Goal: Task Accomplishment & Management: Manage account settings

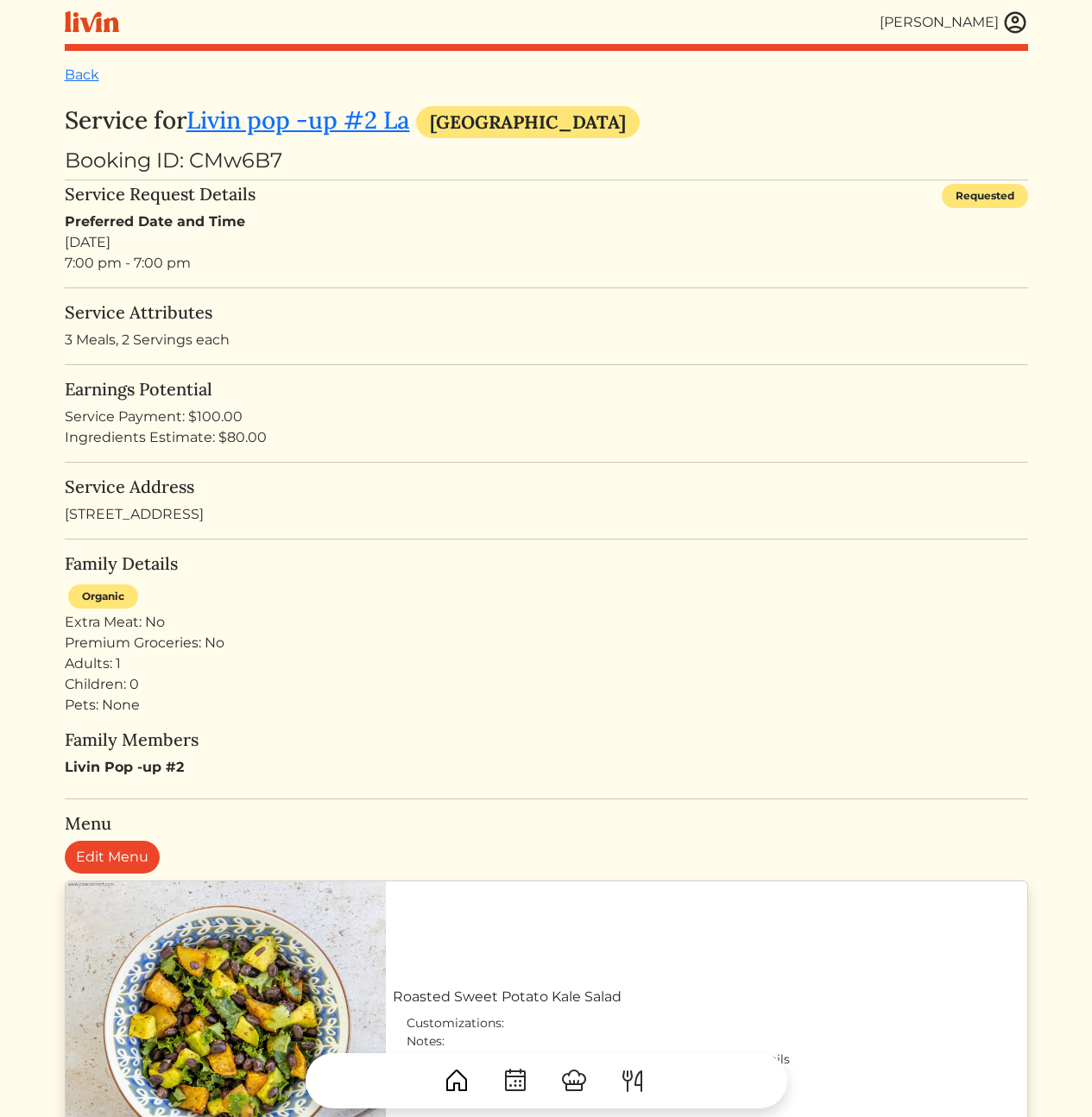
click at [494, 271] on div "Preferred Date and Time Sun, Sep 28, 2025 7:00 pm - 7:00 pm" at bounding box center [546, 243] width 964 height 62
click at [120, 251] on div "Preferred Date and Time Sun, Sep 28, 2025 7:00 pm - 7:00 pm" at bounding box center [546, 243] width 964 height 62
click at [126, 241] on div "Preferred Date and Time Sun, Sep 28, 2025 7:00 pm - 7:00 pm" at bounding box center [546, 243] width 964 height 62
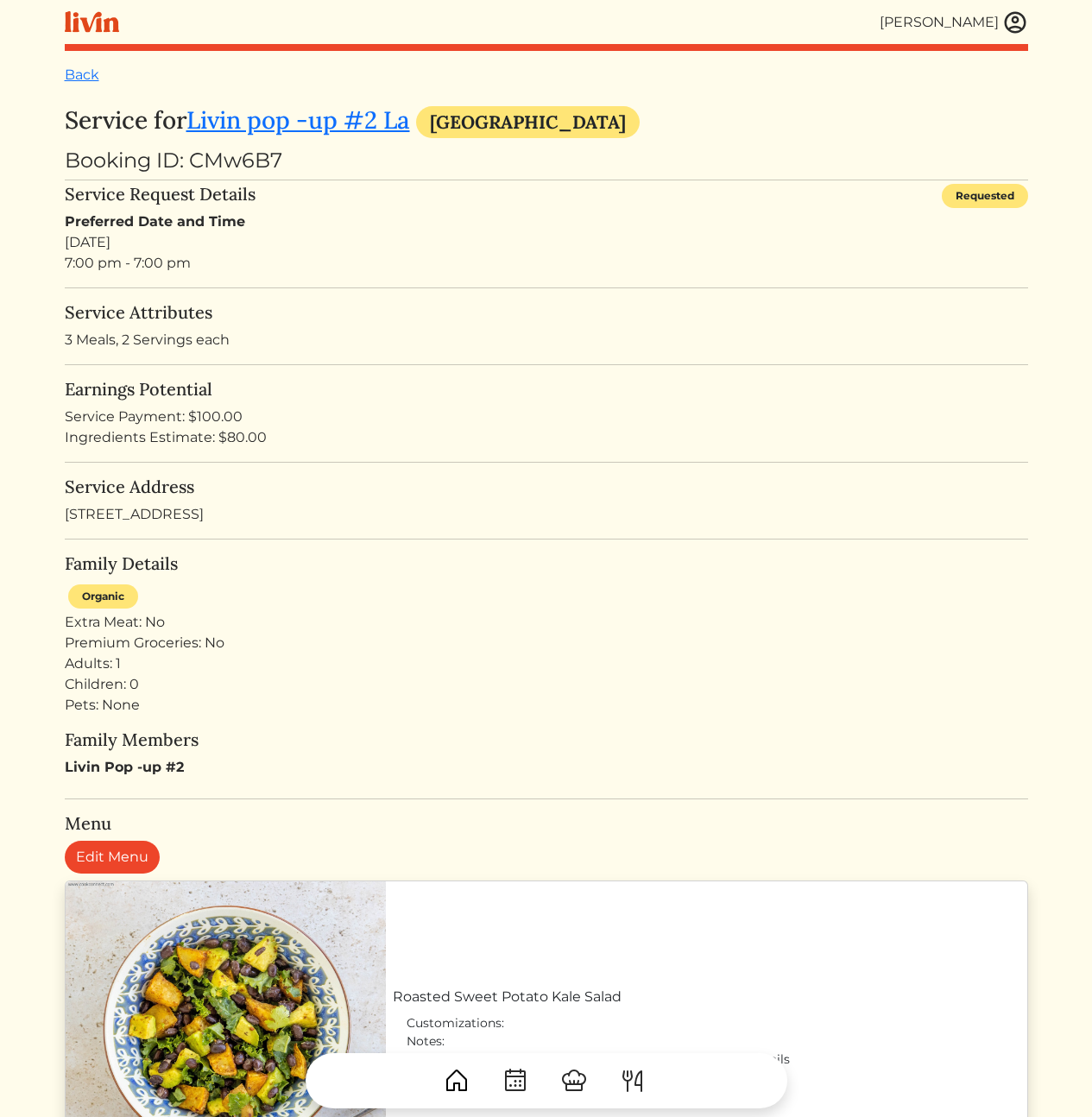
click at [270, 303] on h5 "Service Attributes" at bounding box center [546, 312] width 964 height 20
click at [442, 263] on div "Preferred Date and Time Sun, Sep 28, 2025 7:00 pm - 7:00 pm" at bounding box center [546, 243] width 964 height 62
click at [281, 281] on turbo-frame "Service for Livin pop -up #2 La [GEOGRAPHIC_DATA] Booking ID: CMw6B7 Service Re…" at bounding box center [546, 1013] width 964 height 1815
click at [257, 346] on p "3 Meals, 2 Servings each" at bounding box center [546, 339] width 964 height 20
click at [175, 266] on div "Preferred Date and Time Sun, Sep 28, 2025 4:00 pm - 7:00 pm" at bounding box center [546, 243] width 964 height 62
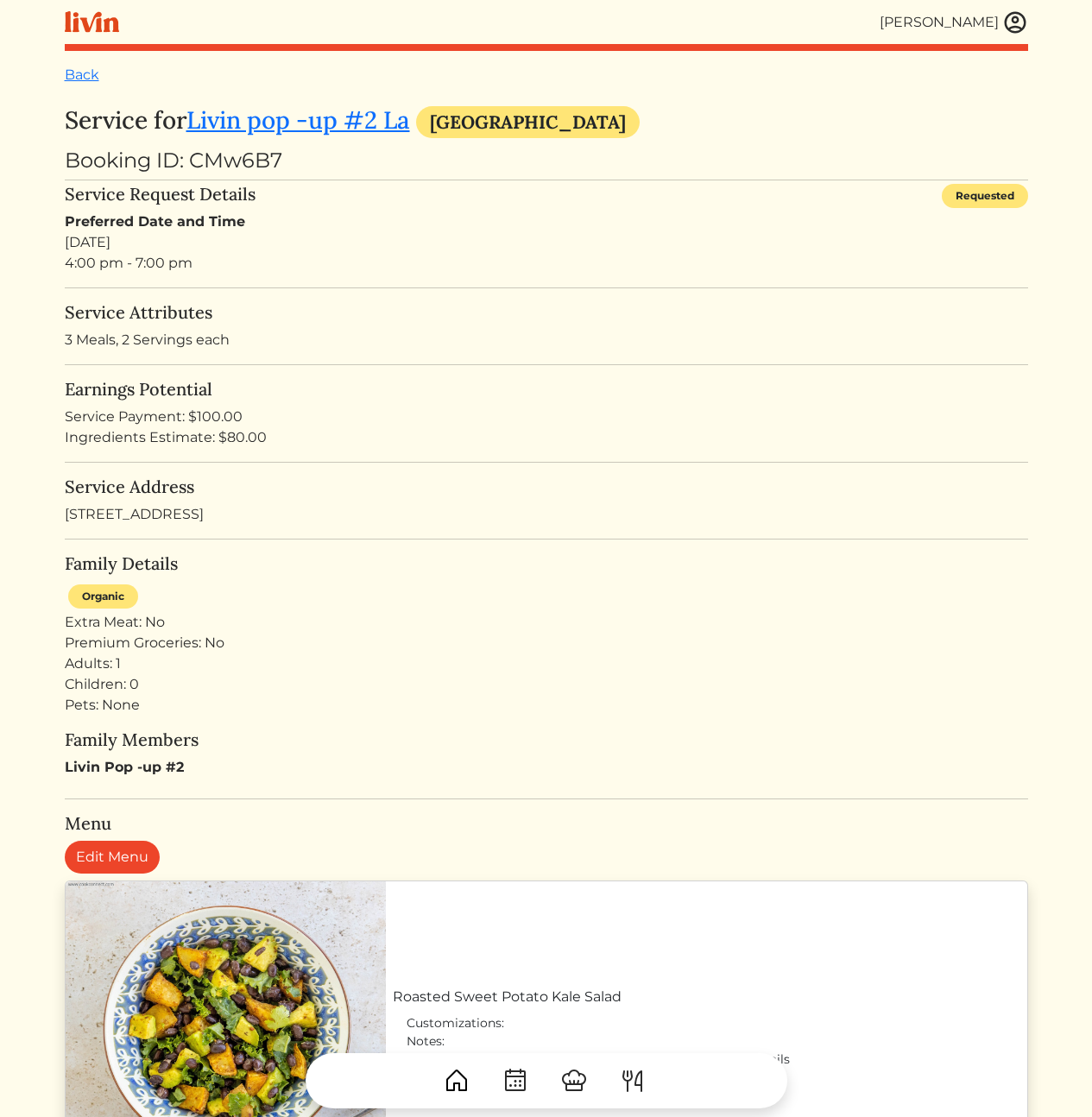
click at [175, 266] on div "Preferred Date and Time Sun, Sep 28, 2025 4:00 pm - 7:00 pm" at bounding box center [546, 243] width 964 height 62
click at [358, 276] on turbo-frame "Service for Livin pop -up #2 La Los Angeles Booking ID: CMw6B7 Service Request …" at bounding box center [546, 1013] width 964 height 1815
click at [660, 462] on turbo-frame "Service for Livin pop -up #2 La Los Angeles Booking ID: CMw6B7 Service Request …" at bounding box center [546, 1013] width 964 height 1815
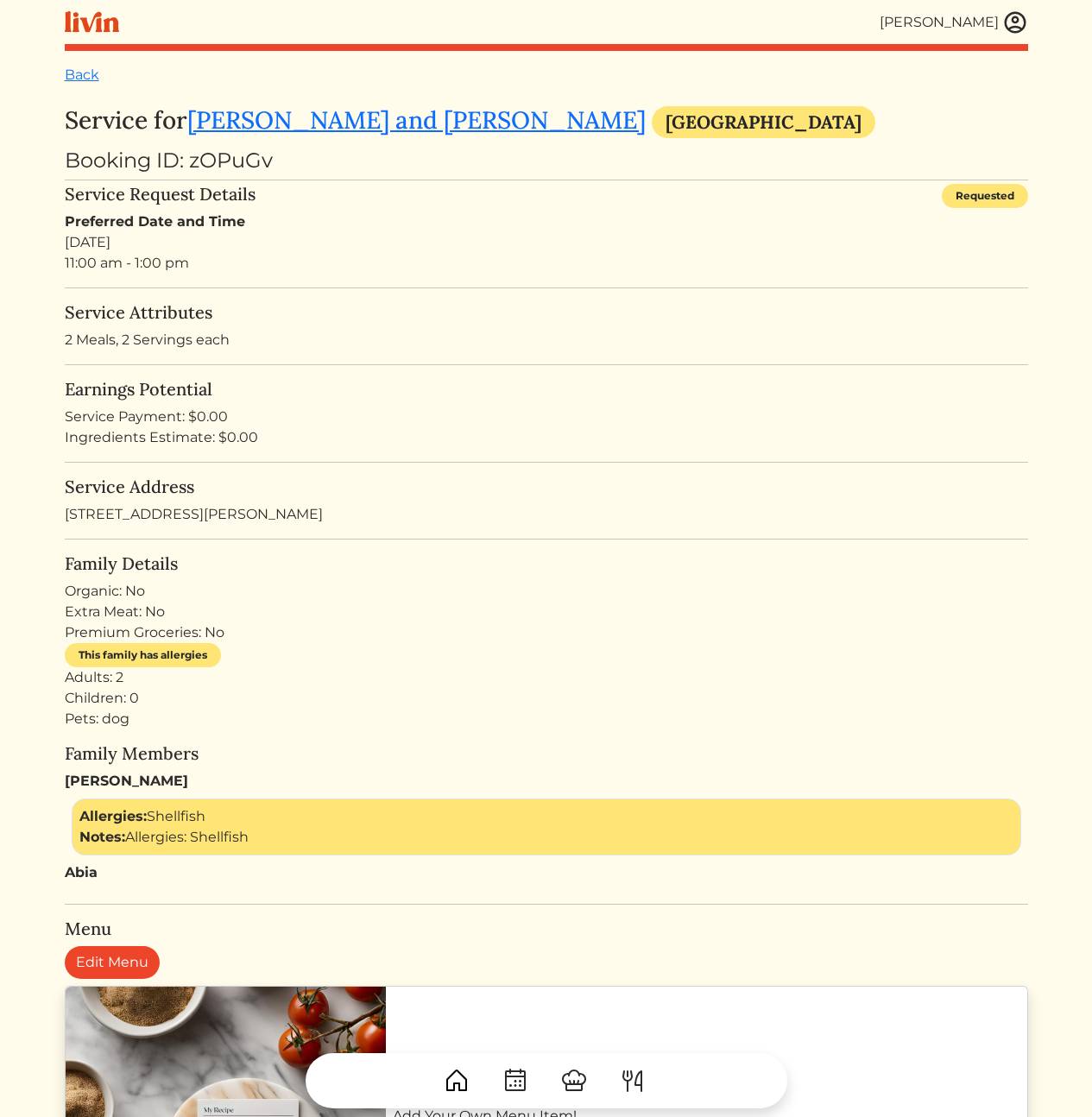
click at [297, 273] on div "Preferred Date and Time Sat, Sep 27, 2025 11:00 am - 1:00 pm" at bounding box center [546, 243] width 964 height 62
click at [234, 158] on div "Booking ID: zOPuGv" at bounding box center [546, 160] width 964 height 31
click at [255, 283] on turbo-frame "Service for Stanley and abia Jackson Atlanta Booking ID: zOPuGv Service Request…" at bounding box center [546, 898] width 964 height 1585
click at [507, 332] on p "2 Meals, 2 Servings each" at bounding box center [546, 339] width 964 height 20
click at [681, 408] on div "Service Payment: $0.00" at bounding box center [546, 416] width 964 height 20
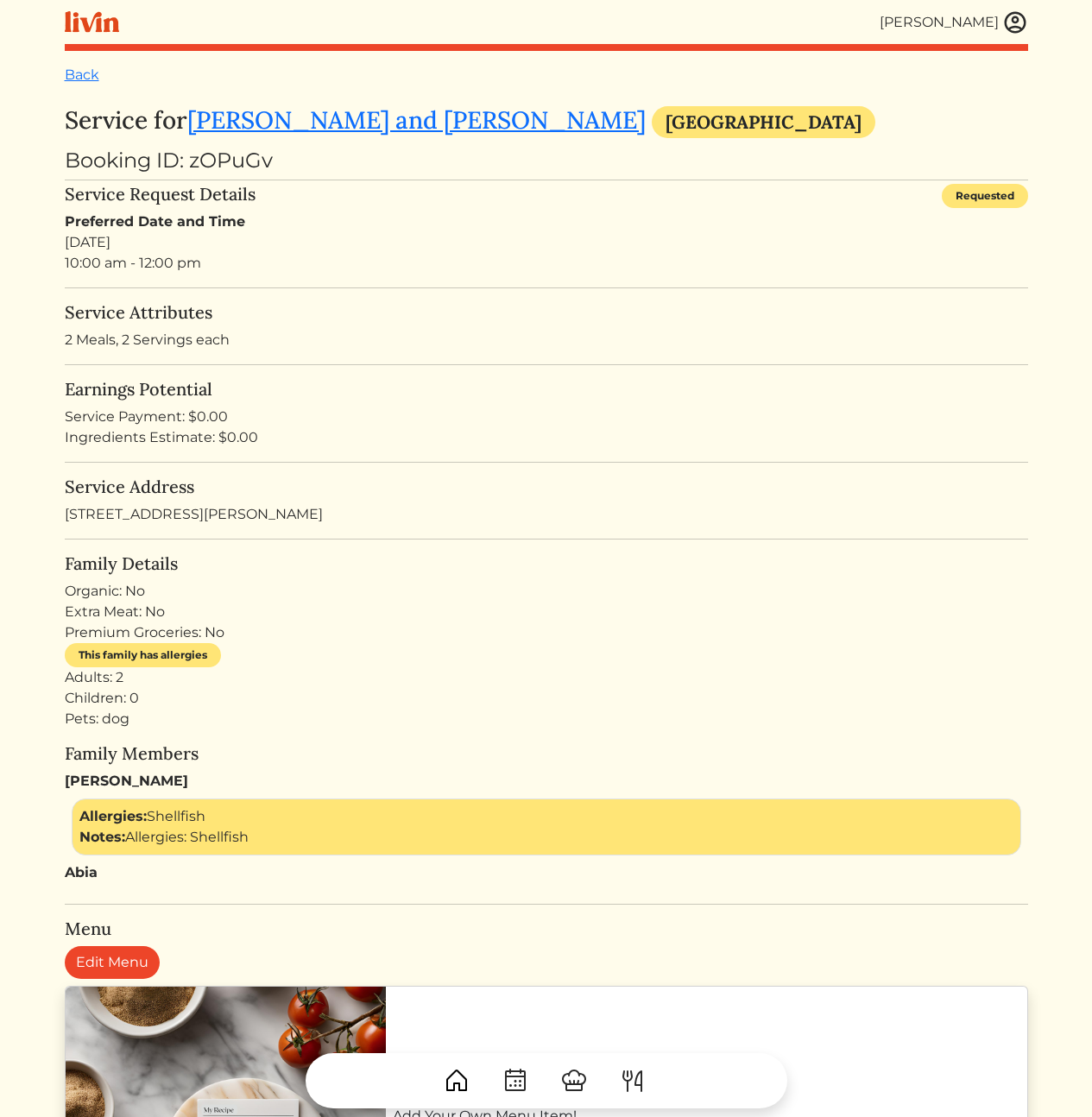
click at [234, 273] on div "Preferred Date and Time [DATE] 10:00 am - 12:00 pm" at bounding box center [546, 243] width 964 height 62
click at [70, 268] on div "Preferred Date and Time [DATE] 10:00 am - 12:00 pm" at bounding box center [546, 243] width 964 height 62
click at [184, 269] on div "Preferred Date and Time [DATE] 10:00 am - 12:00 pm" at bounding box center [546, 243] width 964 height 62
click at [1013, 19] on img at bounding box center [1015, 22] width 26 height 26
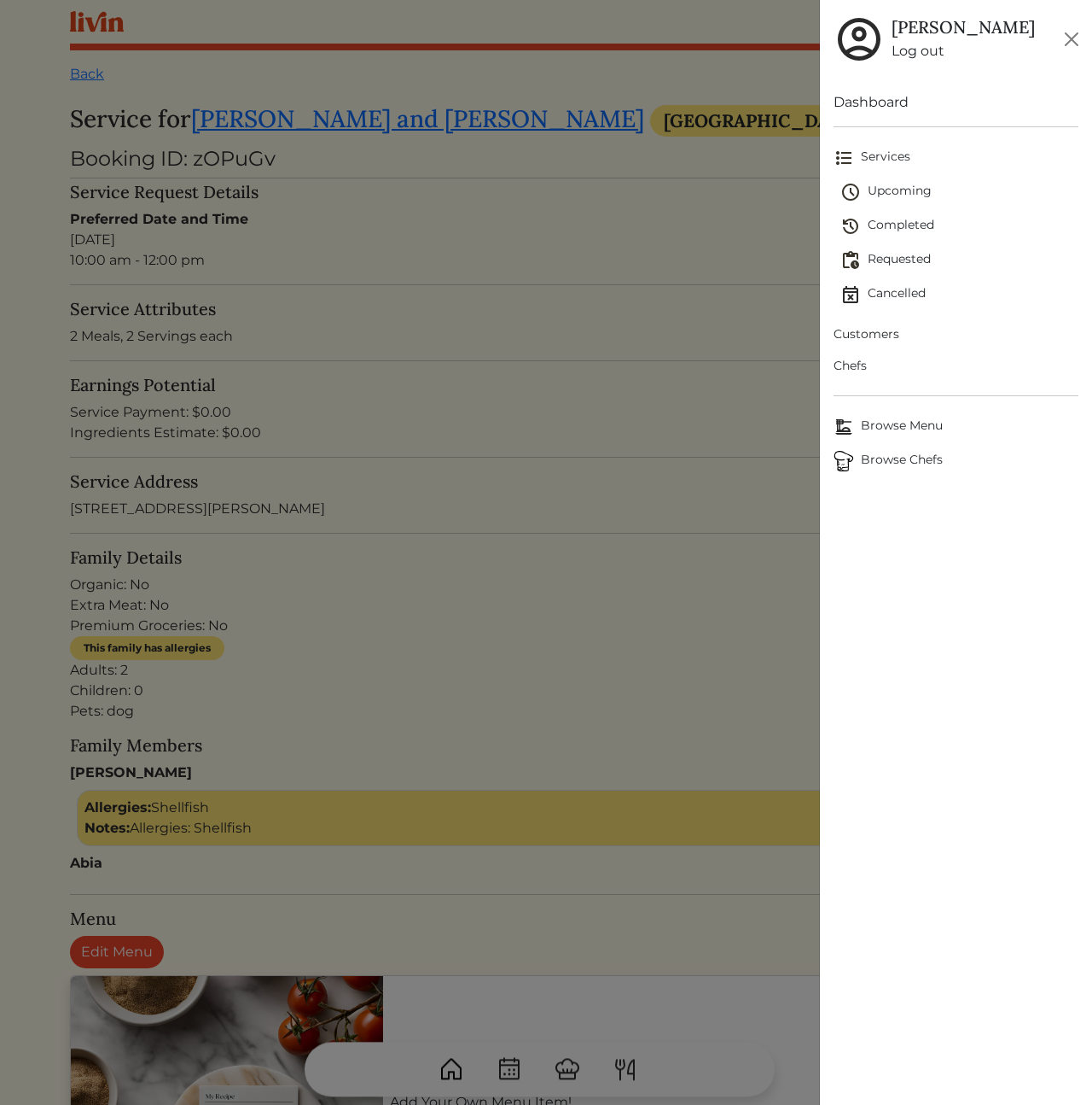
click at [873, 338] on span "Customers" at bounding box center [956, 334] width 245 height 18
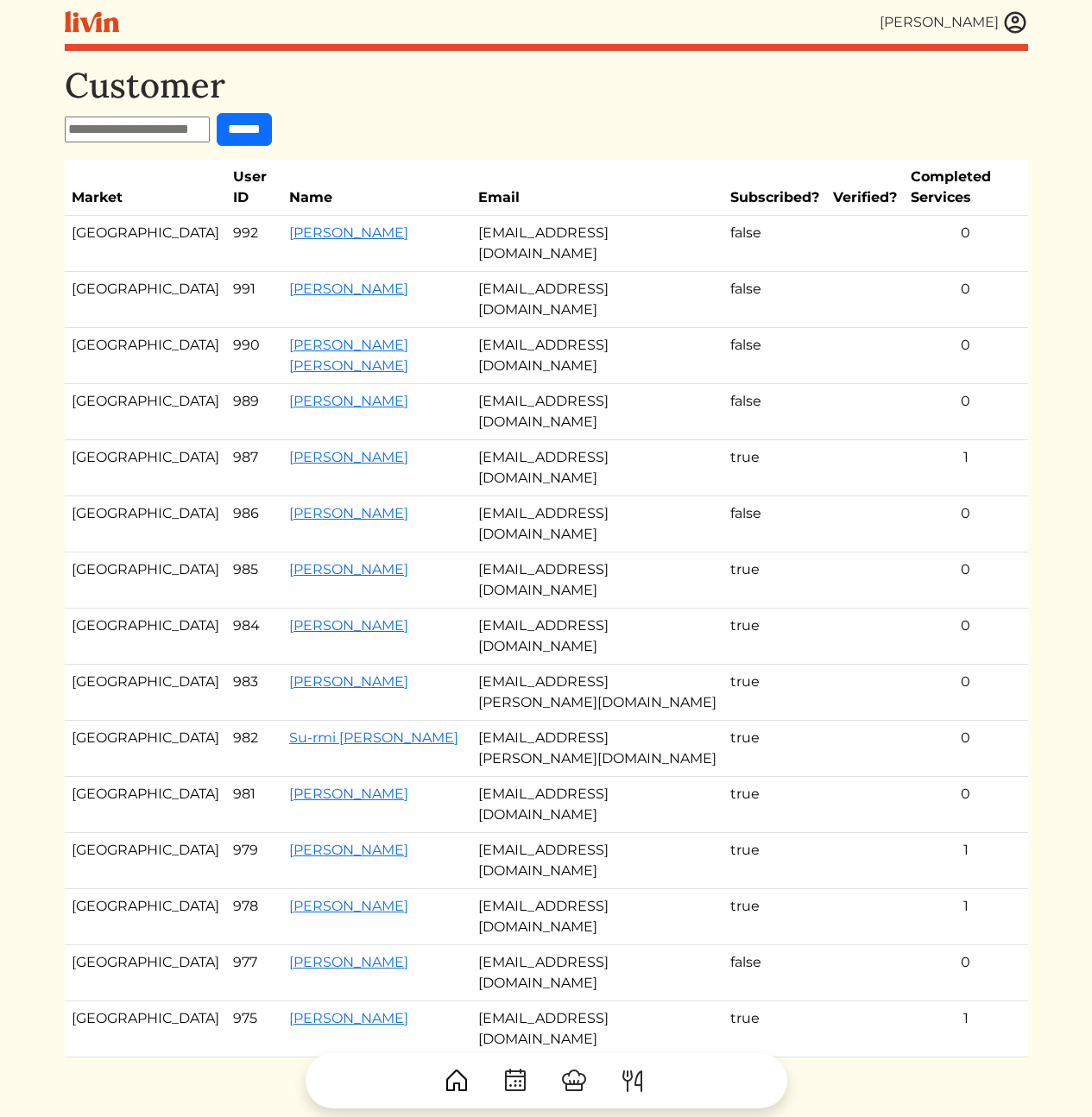
click at [143, 128] on input "text" at bounding box center [137, 129] width 145 height 26
paste input "**********"
type input "**********"
click at [269, 127] on input "******" at bounding box center [244, 129] width 55 height 33
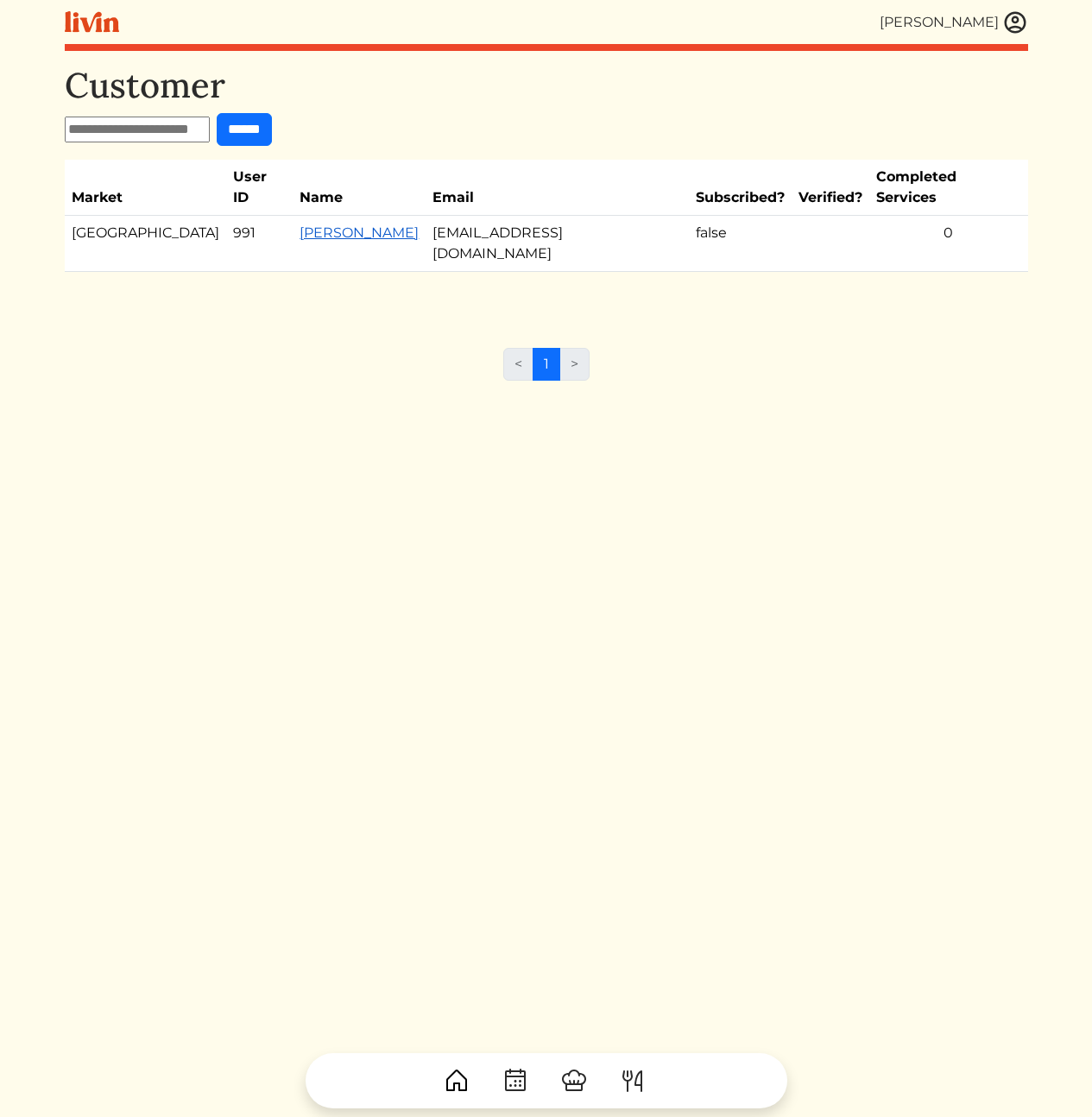
click at [299, 225] on link "[PERSON_NAME]" at bounding box center [359, 232] width 120 height 17
